Goal: Information Seeking & Learning: Learn about a topic

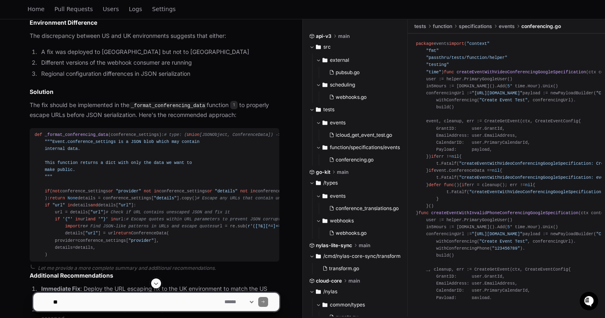
scroll to position [976, 0]
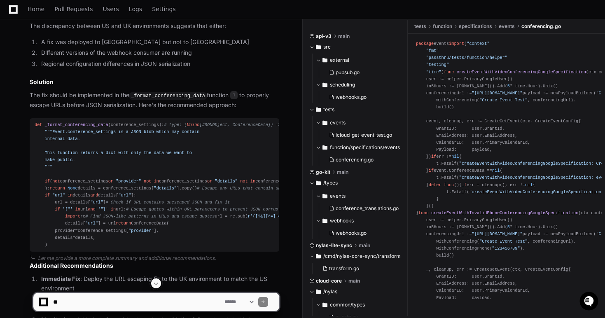
click at [199, 92] on code "_format_conferencing_data" at bounding box center [167, 95] width 77 height 7
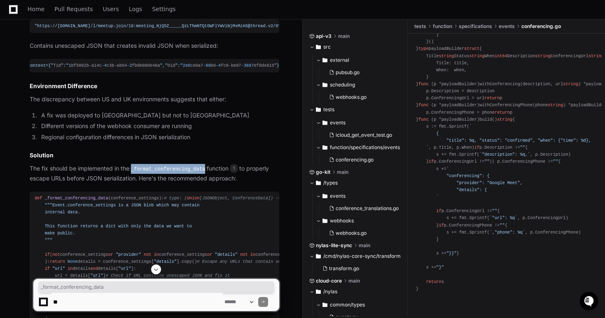
scroll to position [624, 0]
copy code "_format_conferencing_data"
click at [452, 136] on div "package events import ( "context" "fmt" "passthru/tests/function/helper" "testi…" at bounding box center [506, 17] width 181 height 551
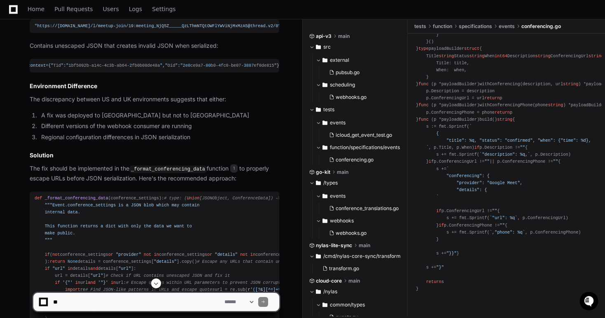
scroll to position [349, 0]
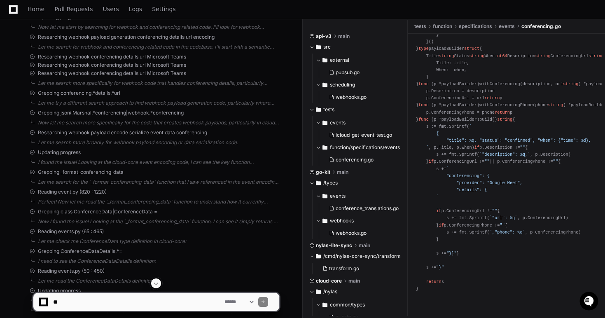
click at [452, 136] on div "package events import ( "context" "fmt" "passthru/tests/function/helper" "testi…" at bounding box center [506, 17] width 181 height 551
click at [452, 132] on span "` { "title": %q, "status": "confirmed", "when": {"time": %d}, `" at bounding box center [503, 137] width 175 height 26
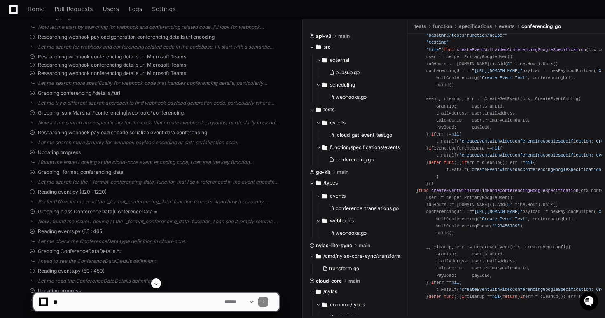
scroll to position [0, 0]
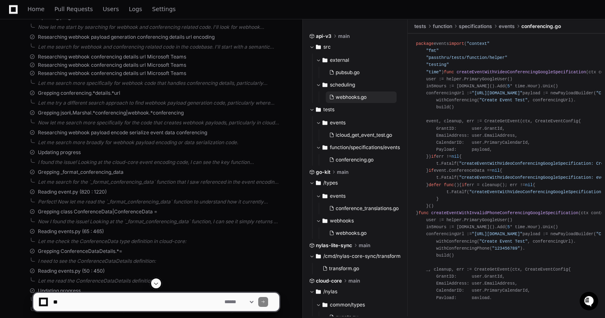
click at [359, 101] on button "webhooks.go" at bounding box center [361, 97] width 71 height 12
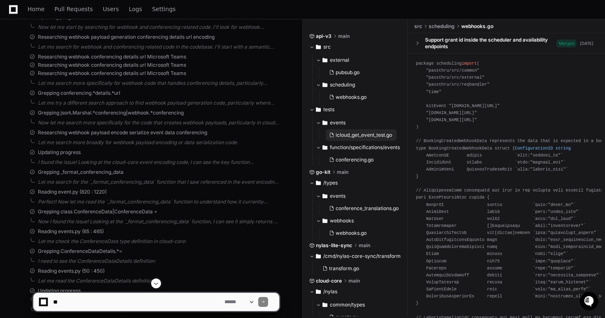
click at [371, 139] on button "icloud_get_event_test.go" at bounding box center [361, 135] width 71 height 12
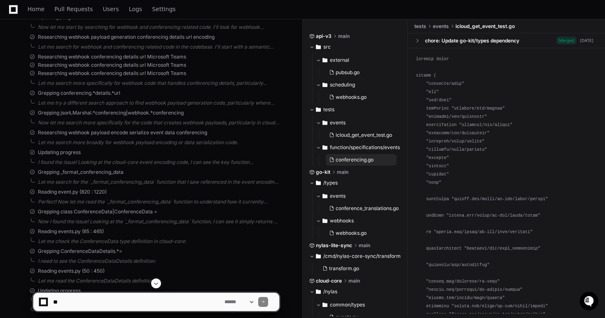
click at [370, 160] on span "conferencing.go" at bounding box center [355, 160] width 38 height 7
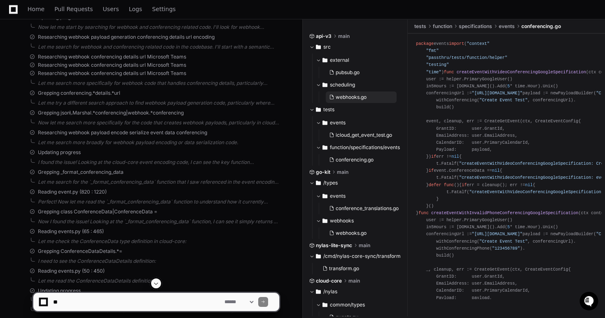
click at [365, 96] on span "webhooks.go" at bounding box center [351, 97] width 31 height 7
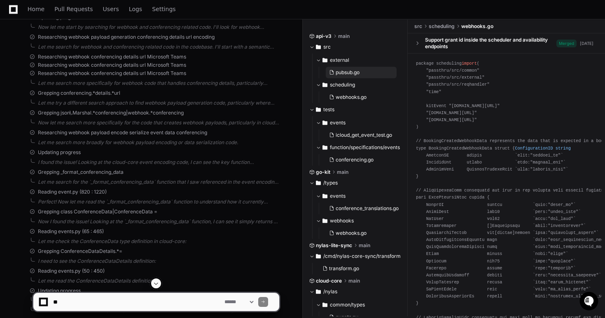
click at [359, 71] on span "pubsub.go" at bounding box center [348, 72] width 24 height 7
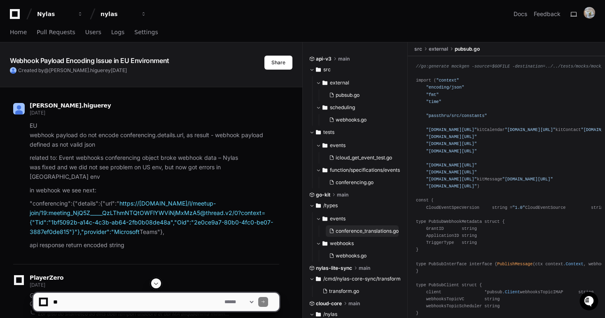
click at [381, 230] on span "conference_translations.go" at bounding box center [367, 231] width 63 height 7
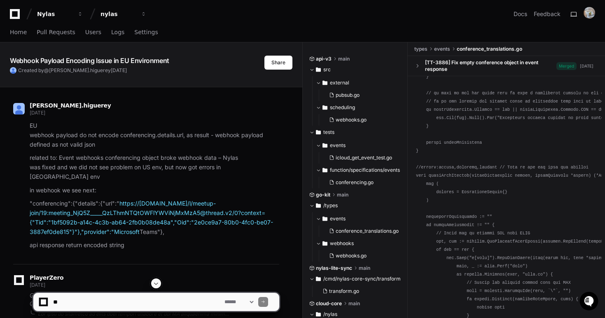
scroll to position [920, 0]
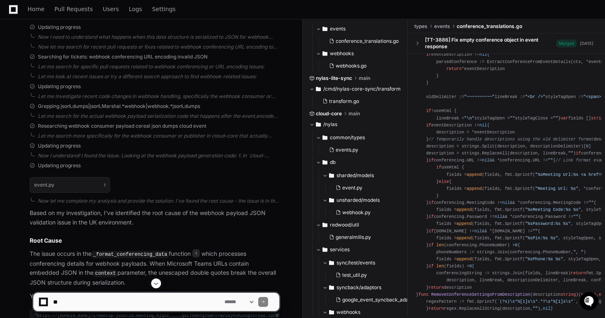
scroll to position [166, 0]
click at [360, 84] on button "/cmd/nylas-core-sync/transform" at bounding box center [355, 89] width 93 height 13
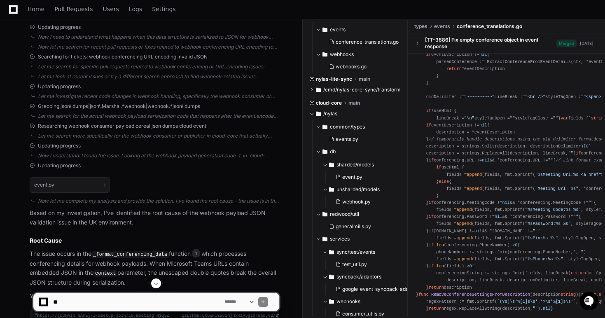
click at [359, 87] on span "/cmd/nylas-core-sync/transform" at bounding box center [361, 90] width 77 height 7
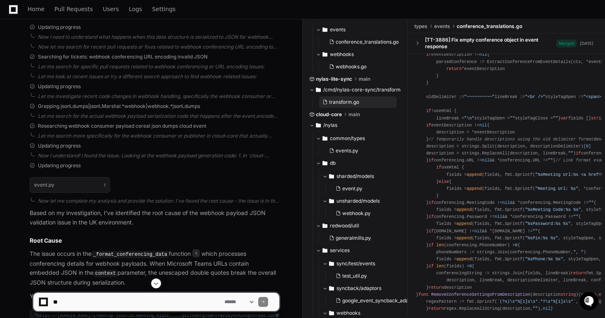
click at [358, 101] on span "transform.go" at bounding box center [344, 102] width 30 height 7
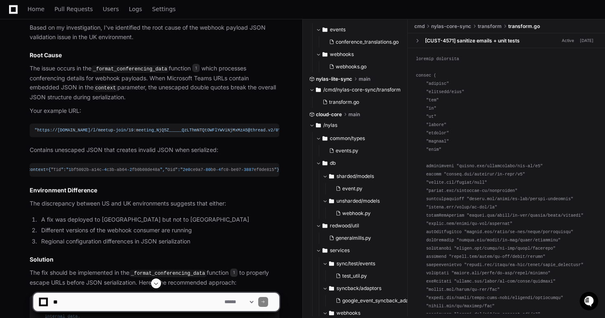
scroll to position [796, 0]
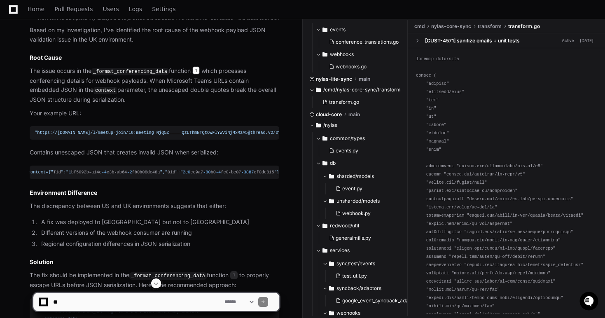
click at [200, 66] on span "1" at bounding box center [195, 70] width 7 height 8
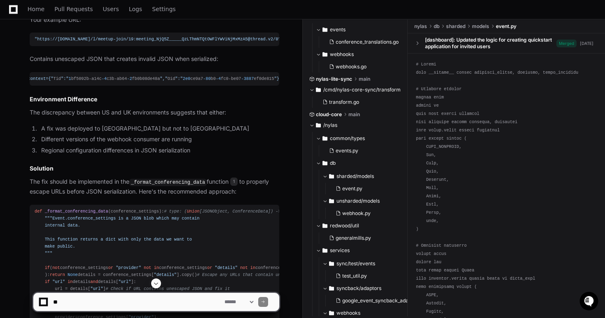
scroll to position [903, 0]
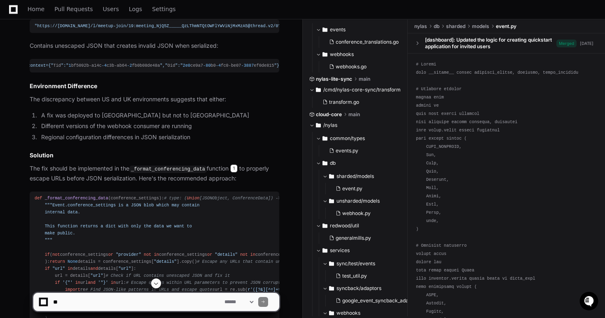
click at [238, 164] on span "1" at bounding box center [233, 168] width 7 height 8
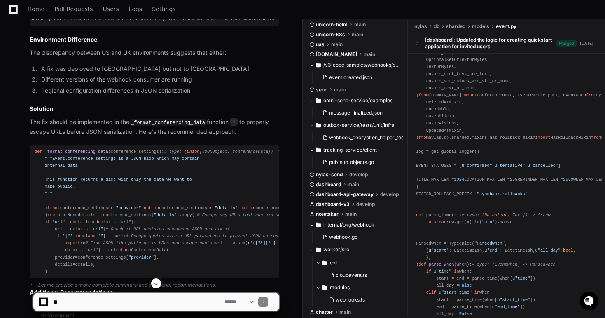
scroll to position [952, 0]
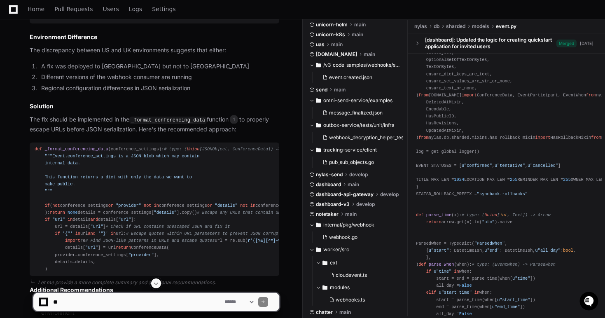
click at [144, 302] on textarea at bounding box center [137, 302] width 171 height 18
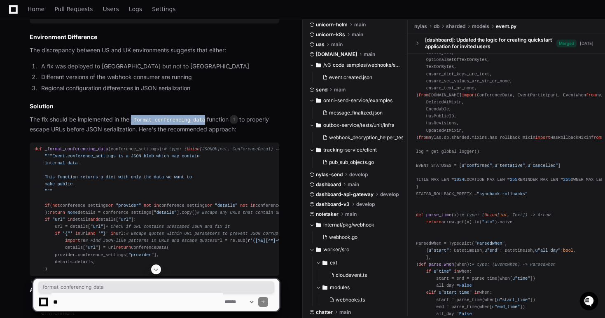
drag, startPoint x: 208, startPoint y: 108, endPoint x: 134, endPoint y: 108, distance: 73.4
click at [134, 117] on code "_format_conferencing_data" at bounding box center [167, 120] width 77 height 7
copy code "_format_conferencing_data"
click at [180, 293] on textarea at bounding box center [137, 302] width 171 height 18
type textarea "*"
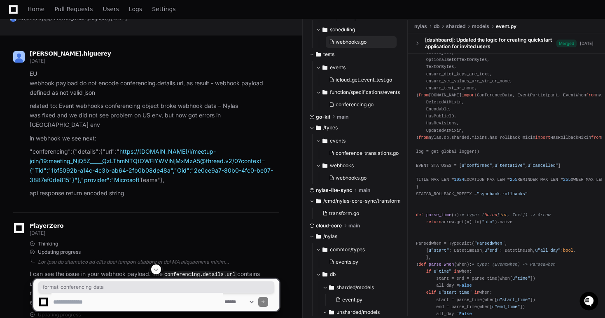
scroll to position [63, 0]
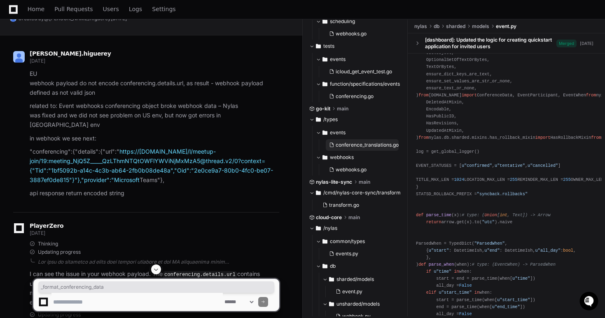
click at [361, 145] on span "conference_translations.go" at bounding box center [367, 145] width 63 height 7
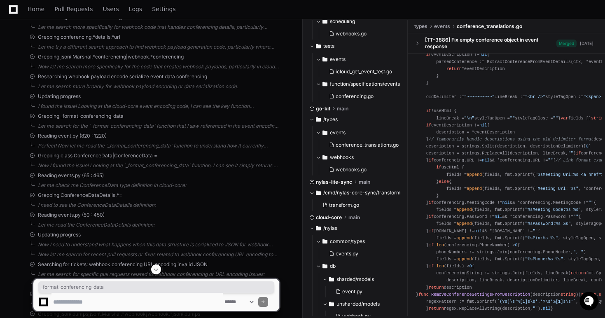
scroll to position [405, 0]
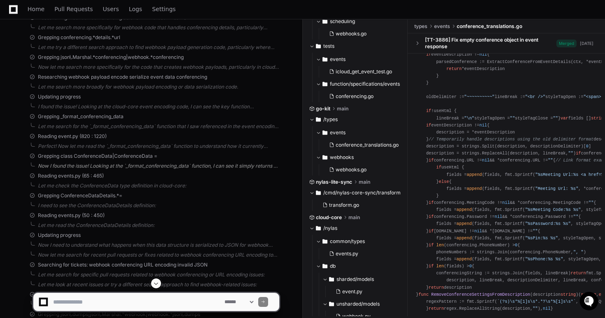
click at [158, 163] on div "Now I found the issue! Looking at the `_format_conferencing_data` function, I c…" at bounding box center [158, 166] width 241 height 7
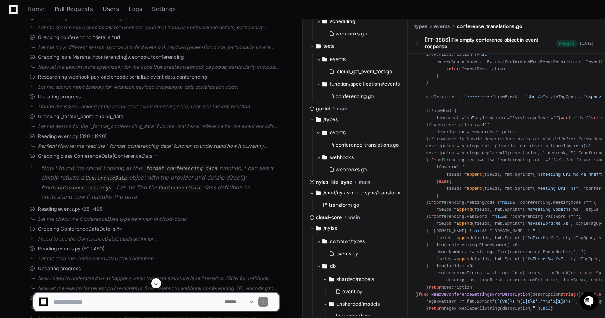
click at [154, 143] on div "Perfect! Now let me read the `_format_conferencing_data` function to understand…" at bounding box center [158, 146] width 241 height 7
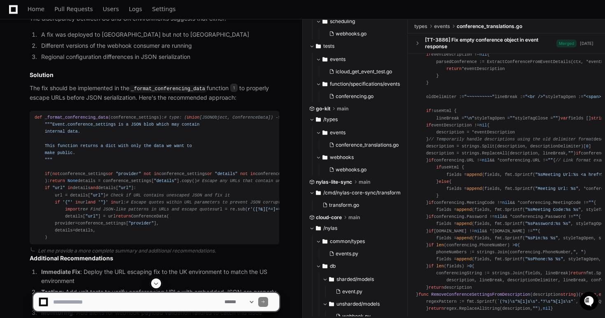
scroll to position [1030, 0]
click at [237, 84] on span "1" at bounding box center [233, 88] width 7 height 8
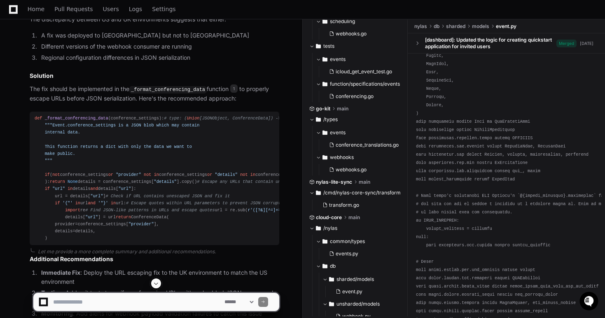
scroll to position [322, 0]
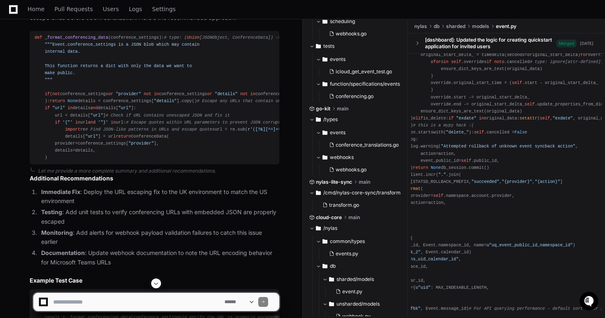
scroll to position [1118, 0]
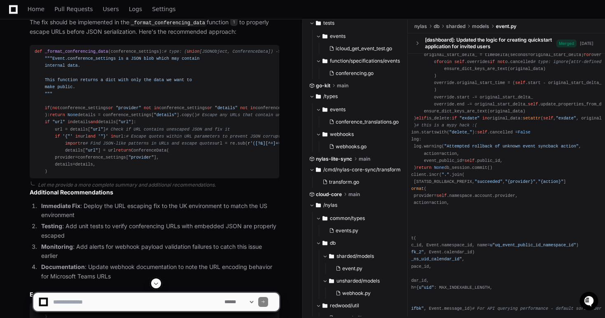
scroll to position [1412, 0]
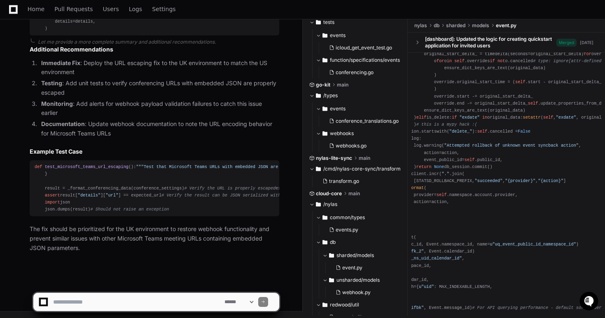
click at [80, 309] on textarea at bounding box center [137, 302] width 171 height 18
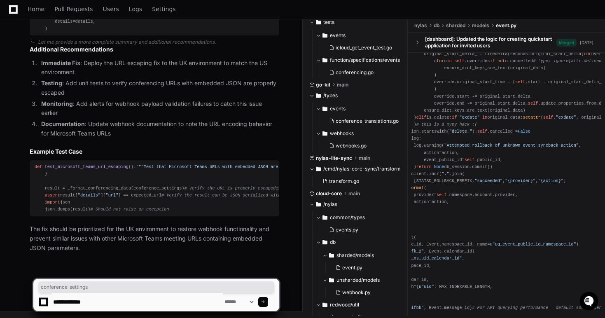
drag, startPoint x: 471, startPoint y: 150, endPoint x: 518, endPoint y: 150, distance: 47.4
copy span "conference_setting"
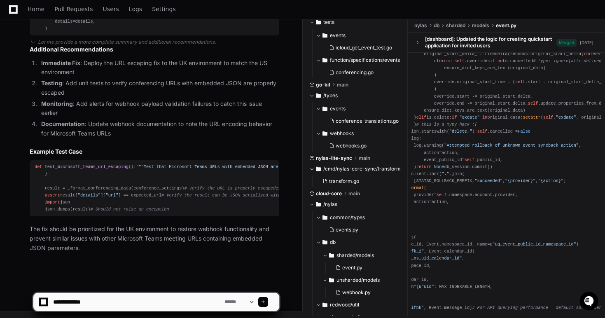
click at [176, 301] on textarea at bounding box center [137, 302] width 171 height 18
paste textarea "**********"
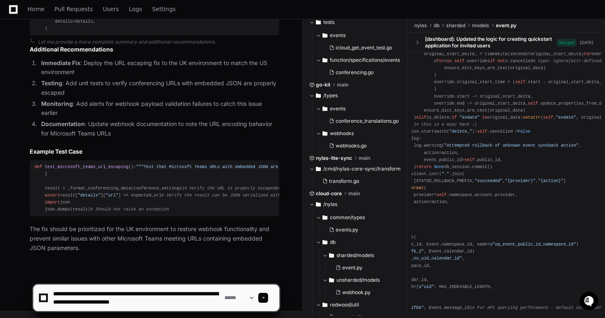
type textarea "**********"
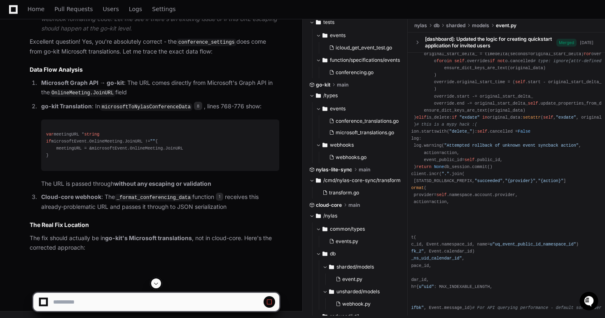
scroll to position [2064, 0]
click at [213, 46] on code "conference_settings" at bounding box center [207, 42] width 60 height 7
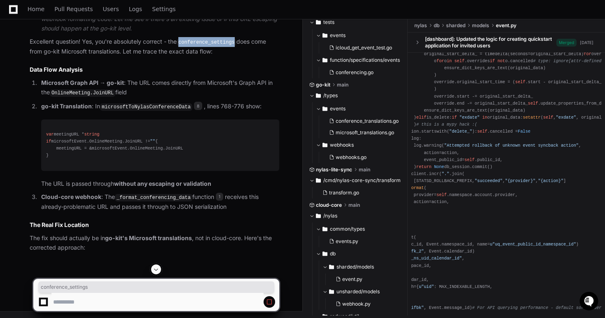
click at [213, 46] on code "conference_settings" at bounding box center [207, 42] width 60 height 7
click at [192, 97] on p "Microsoft Graph API → go-kit : The URL comes directly from Microsoft's Graph AP…" at bounding box center [160, 87] width 238 height 19
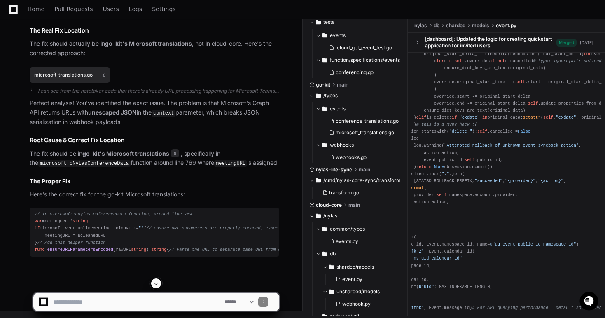
scroll to position [0, 0]
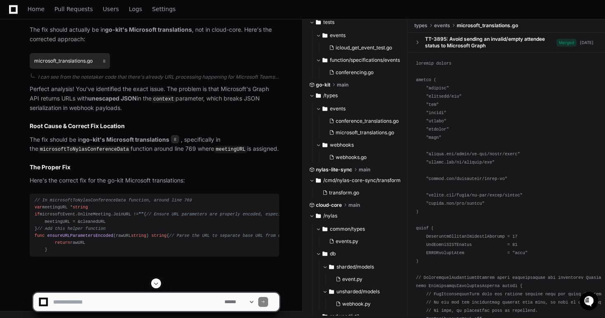
click at [80, 63] on h1 "microsoft_translations.go" at bounding box center [63, 61] width 59 height 5
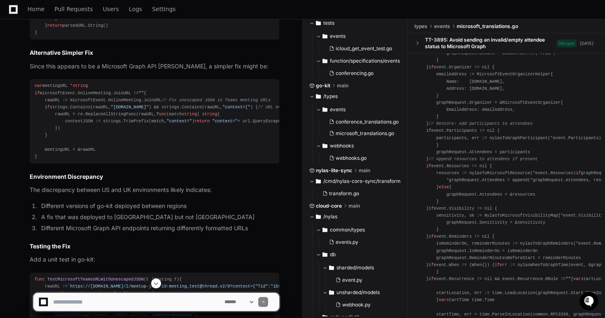
scroll to position [2166, 0]
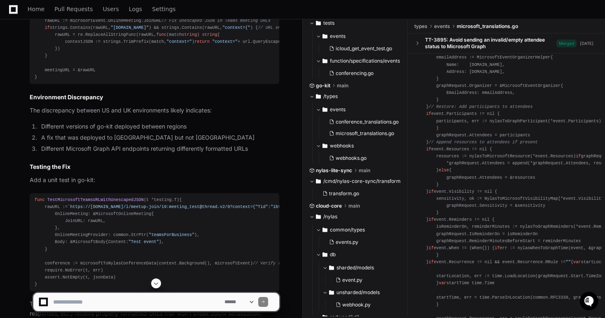
scroll to position [2246, 0]
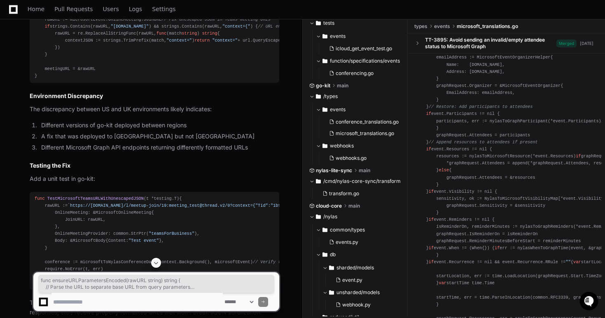
drag, startPoint x: 54, startPoint y: 245, endPoint x: 18, endPoint y: 87, distance: 162.3
click at [18, 87] on div "microsoft_translations.go 8 I can see from the notetaker code that there's alre…" at bounding box center [146, 9] width 266 height 616
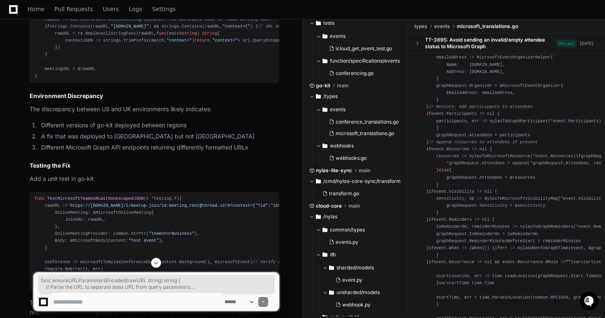
drag, startPoint x: 42, startPoint y: 243, endPoint x: 34, endPoint y: 88, distance: 155.1
copy div "func ensureURLParametersEncoded (rawURL string ) string { // Parse the URL to s…"
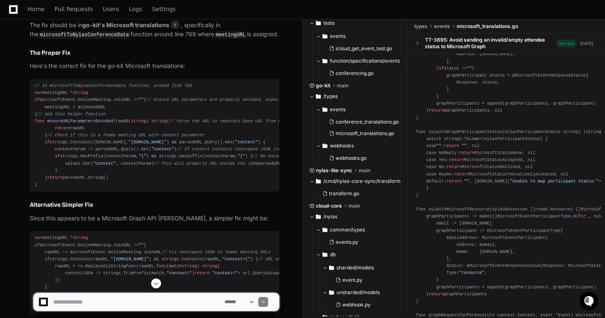
scroll to position [1979, 0]
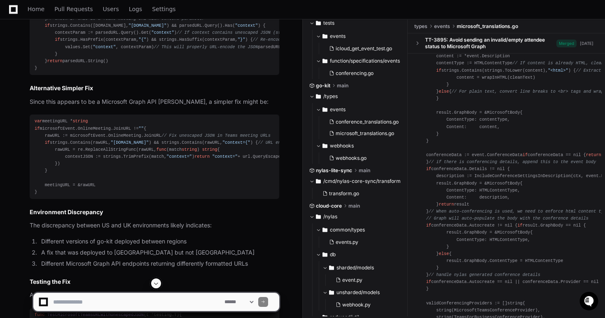
scroll to position [2130, 0]
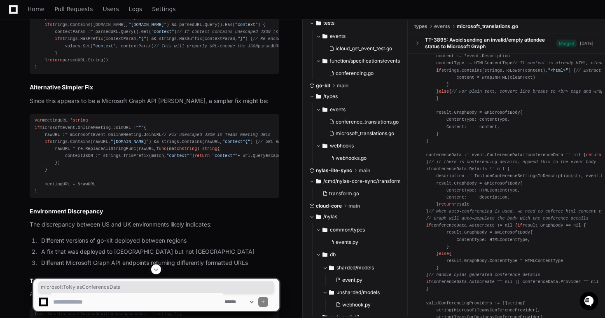
copy code "microsoftToNylasConferenceData"
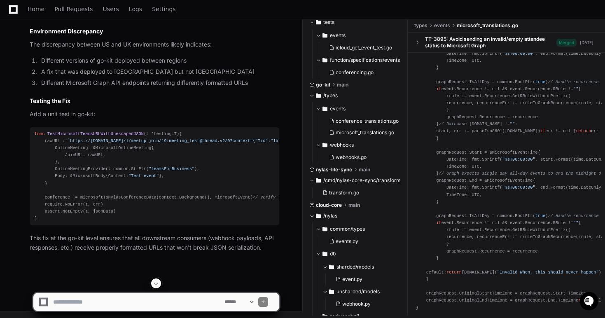
scroll to position [2703, 0]
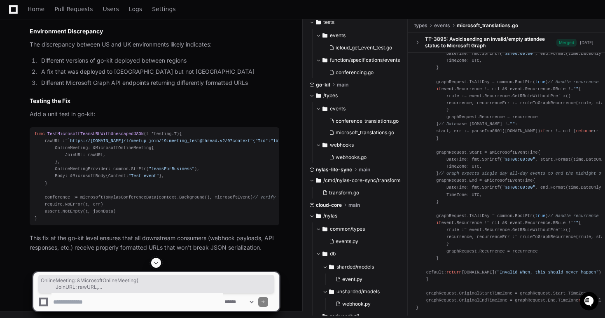
drag, startPoint x: 131, startPoint y: 245, endPoint x: 30, endPoint y: 92, distance: 183.2
click at [30, 127] on pre "func TestMicrosoftTeamsURLWithUnescapedJSON (t *testing.T) { rawURL := `https:/…" at bounding box center [155, 176] width 250 height 98
click at [129, 148] on div "func TestMicrosoftTeamsURLWithUnescapedJSON (t *testing.T) { rawURL := `https:/…" at bounding box center [155, 177] width 240 height 92
drag, startPoint x: 89, startPoint y: 252, endPoint x: 38, endPoint y: 66, distance: 192.5
click at [38, 131] on div "func TestMicrosoftTeamsURLWithUnescapedJSON (t *testing.T) { rawURL := `https:/…" at bounding box center [155, 177] width 240 height 92
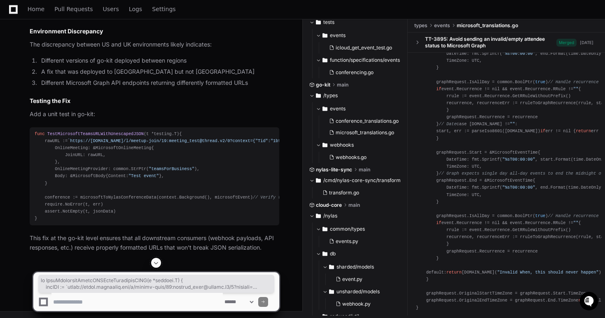
click at [38, 131] on span "func" at bounding box center [40, 133] width 10 height 5
drag, startPoint x: 45, startPoint y: 249, endPoint x: 42, endPoint y: 139, distance: 110.0
click at [42, 139] on div "func TestMicrosoftTeamsURLWithUnescapedJSON (t *testing.T) { rawURL := `https:/…" at bounding box center [155, 177] width 240 height 92
drag, startPoint x: 34, startPoint y: 68, endPoint x: 46, endPoint y: 252, distance: 183.8
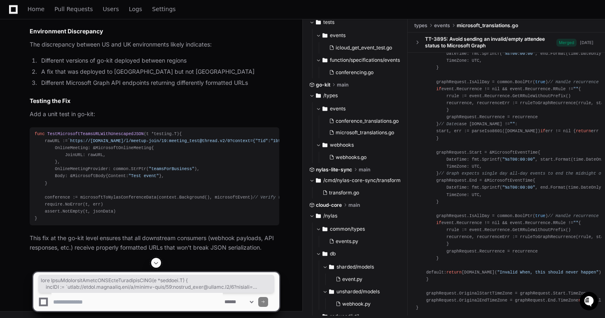
click at [46, 226] on pre "func TestMicrosoftTeamsURLWithUnescapedJSON (t *testing.T) { rawURL := `https:/…" at bounding box center [155, 176] width 250 height 98
copy div "func TestMicrosoftTeamsURLWithUnescapedJSON (t *testing.T) { rawURL := `https:/…"
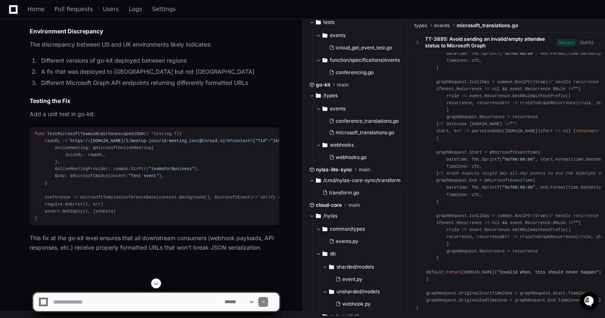
click at [245, 110] on p "Add a unit test in go-kit:" at bounding box center [155, 114] width 250 height 9
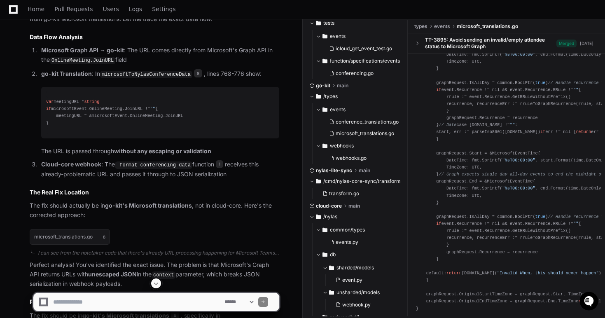
scroll to position [1720, 0]
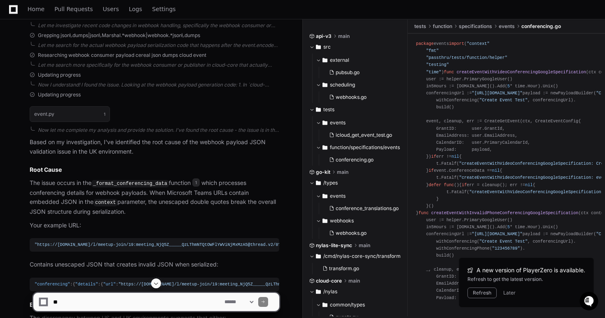
scroll to position [726, 0]
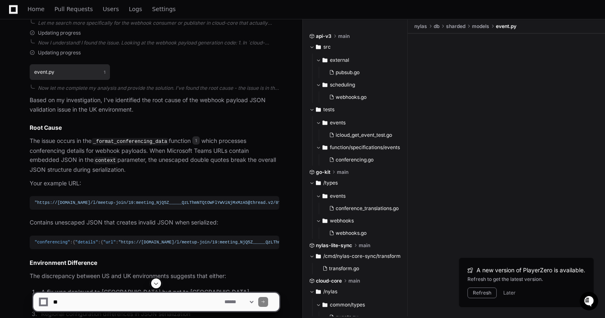
click at [80, 64] on button "event.py 1" at bounding box center [70, 72] width 80 height 16
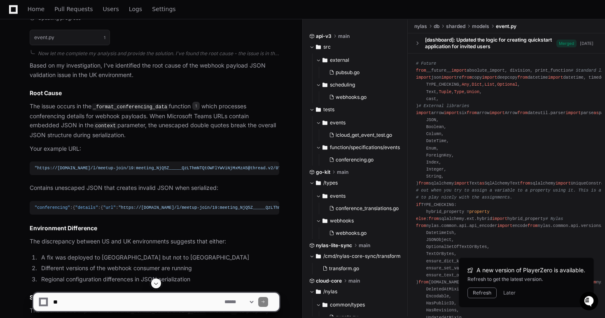
scroll to position [768, 0]
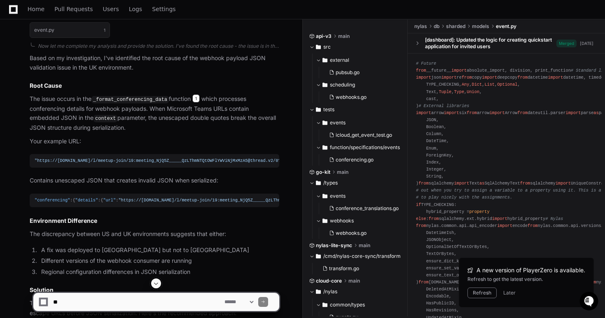
click at [200, 94] on span "1" at bounding box center [195, 98] width 7 height 8
click at [164, 96] on code "_format_conferencing_data" at bounding box center [129, 99] width 77 height 7
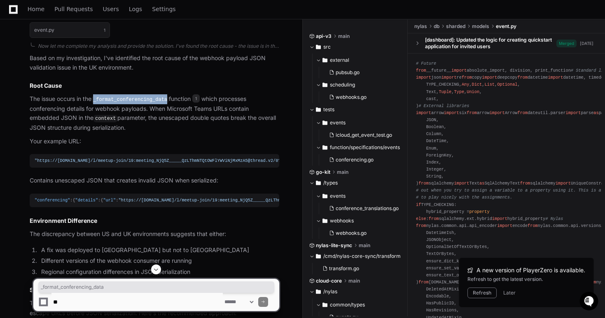
copy code "_format_conferencing_data"
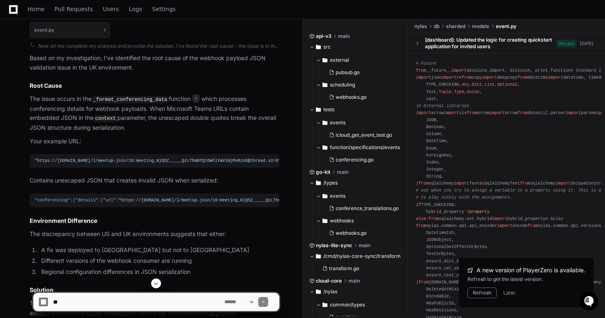
scroll to position [349, 0]
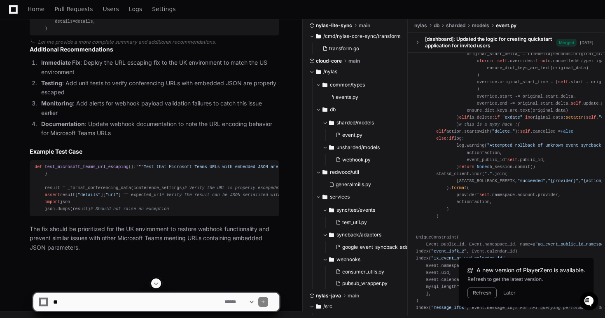
scroll to position [1366, 0]
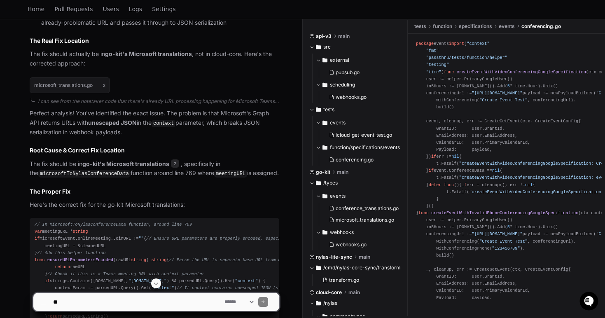
scroll to position [1875, 0]
